Goal: Find specific page/section: Find specific page/section

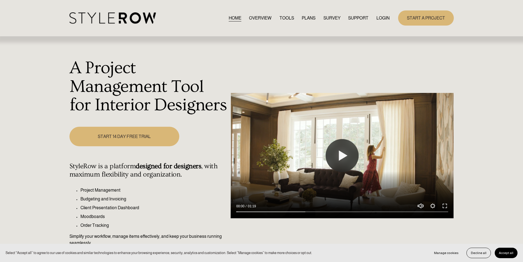
click at [383, 18] on link "LOGIN" at bounding box center [383, 17] width 13 height 7
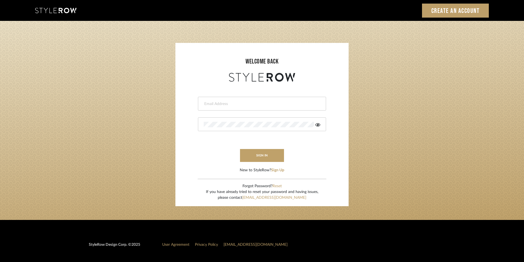
type input "[EMAIL_ADDRESS][PERSON_NAME][DOMAIN_NAME]"
click at [265, 152] on button "sign in" at bounding box center [262, 155] width 44 height 13
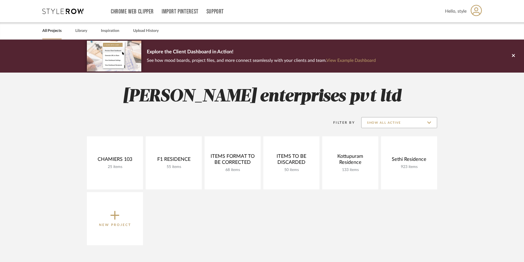
click at [385, 121] on input "Show All Active" at bounding box center [399, 122] width 76 height 11
click at [393, 107] on div "Mancini enterprises pvt ltd Filter By Show All Active CHAMIERS 103 25 items Vie…" at bounding box center [262, 235] width 396 height 325
click at [77, 33] on link "Library" at bounding box center [81, 30] width 12 height 7
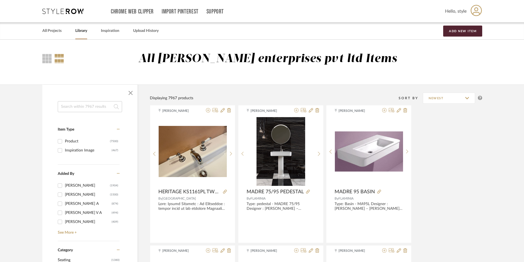
click at [91, 105] on input at bounding box center [90, 106] width 64 height 11
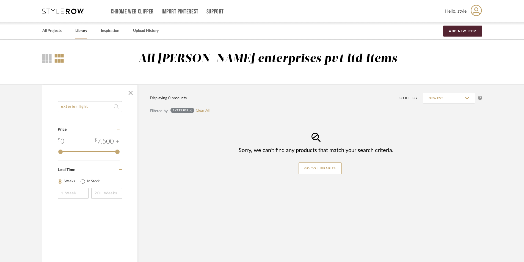
type input "exterier lights"
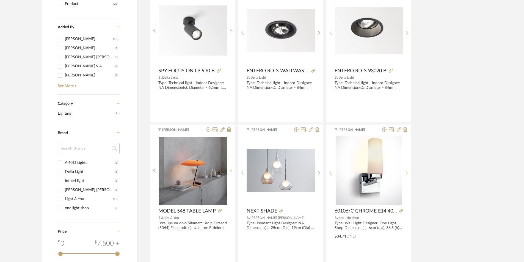
scroll to position [27, 0]
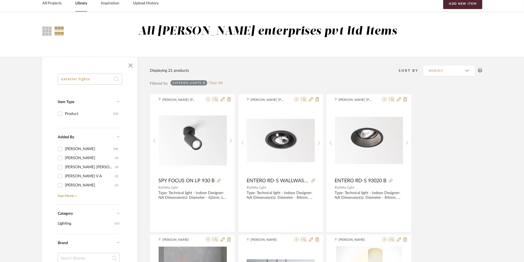
drag, startPoint x: 100, startPoint y: 80, endPoint x: 0, endPoint y: 85, distance: 100.4
type input "outdoor lights"
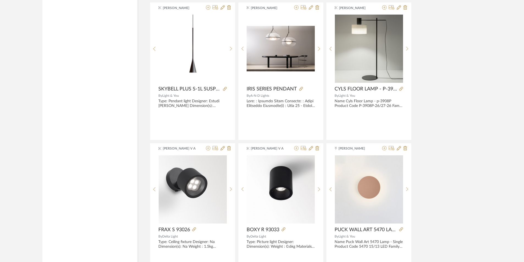
scroll to position [742, 0]
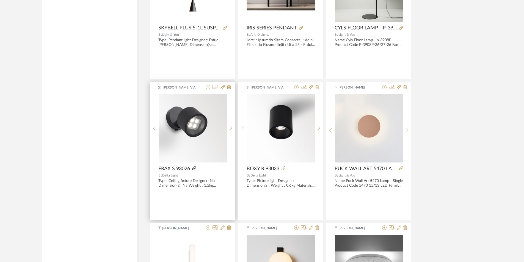
click at [193, 169] on icon at bounding box center [194, 168] width 4 height 4
